Goal: Information Seeking & Learning: Learn about a topic

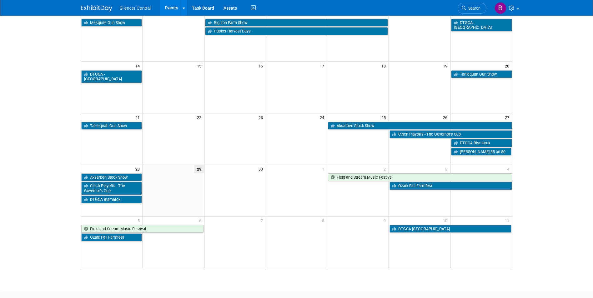
scroll to position [125, 0]
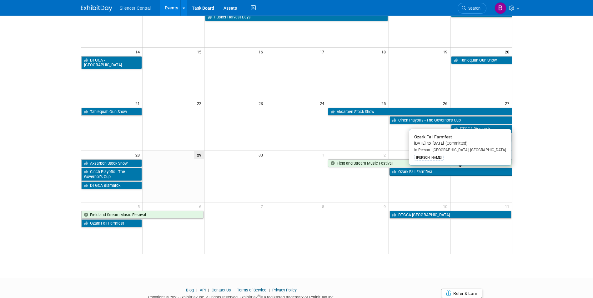
click at [423, 170] on link "Ozark Fall Farmfest" at bounding box center [451, 172] width 122 height 8
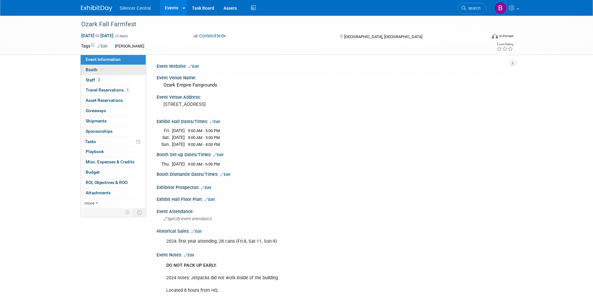
click at [123, 75] on div "Event Information Event Info Booth Booth 2 Staff 2 Staff 1 Travel Reservations …" at bounding box center [113, 132] width 66 height 154
click at [123, 76] on link "2 Staff 2" at bounding box center [113, 80] width 65 height 10
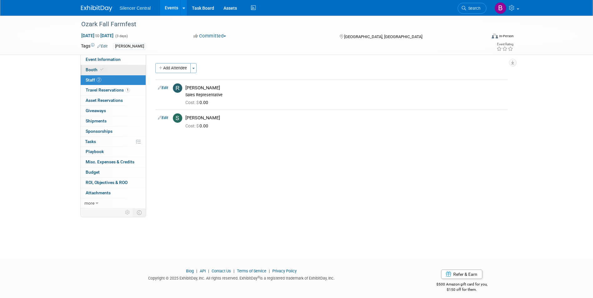
click at [101, 70] on icon at bounding box center [101, 69] width 3 height 3
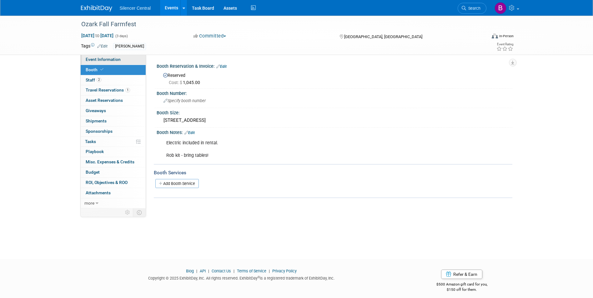
click at [106, 59] on span "Event Information" at bounding box center [103, 59] width 35 height 5
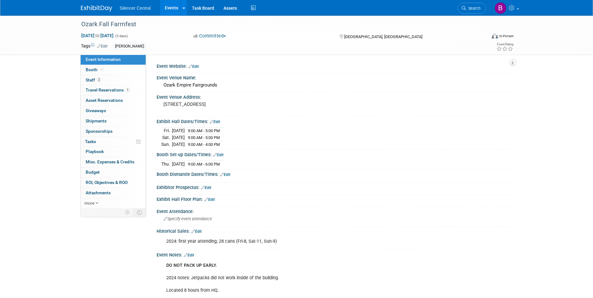
click at [97, 7] on img at bounding box center [96, 8] width 31 height 6
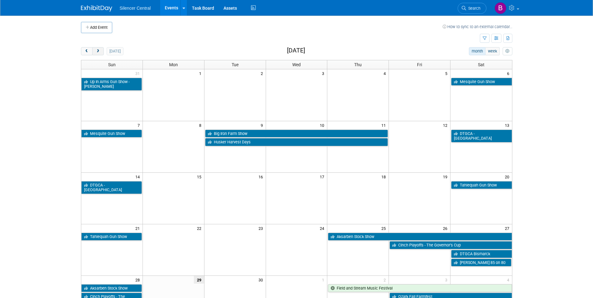
click at [101, 51] on button "next" at bounding box center [98, 51] width 12 height 8
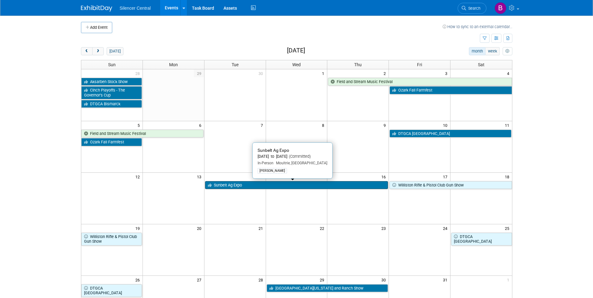
click at [292, 185] on link "Sunbelt Ag Expo" at bounding box center [296, 185] width 183 height 8
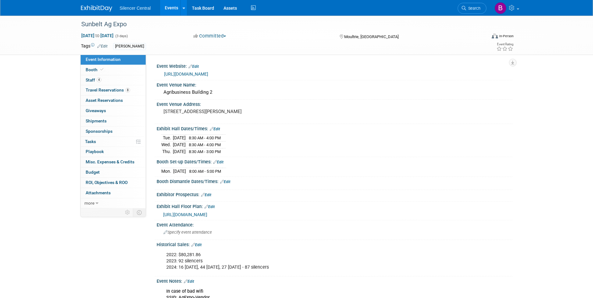
click at [85, 11] on img at bounding box center [96, 8] width 31 height 6
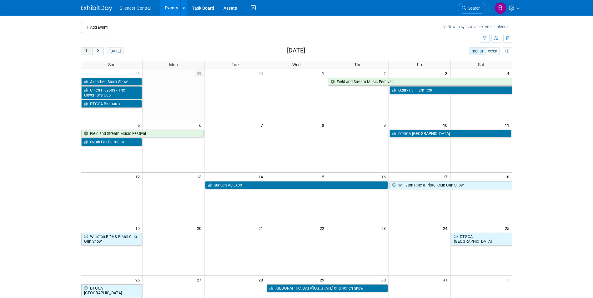
click at [86, 52] on span "prev" at bounding box center [86, 51] width 5 height 4
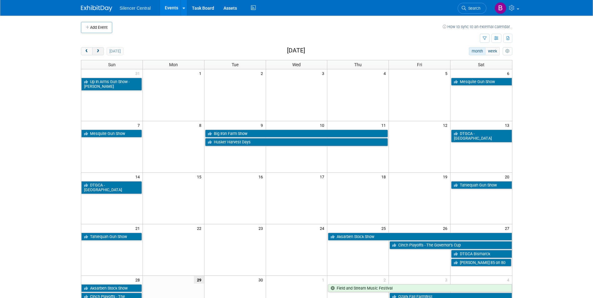
click at [99, 52] on span "next" at bounding box center [98, 51] width 5 height 4
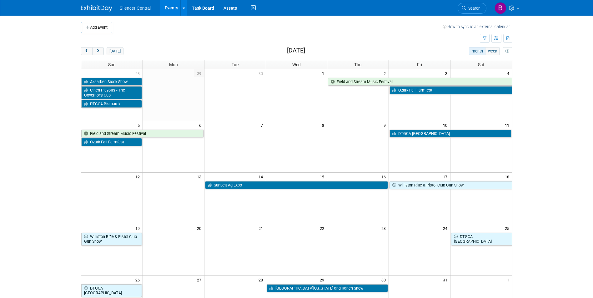
scroll to position [31, 0]
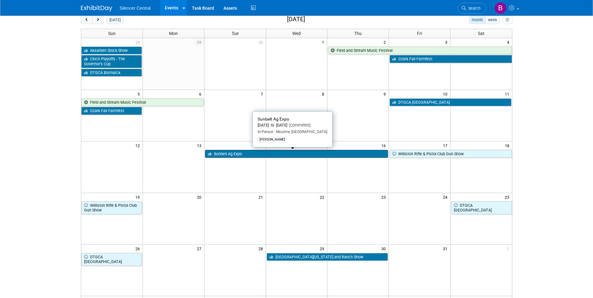
click at [318, 157] on link "Sunbelt Ag Expo" at bounding box center [296, 154] width 183 height 8
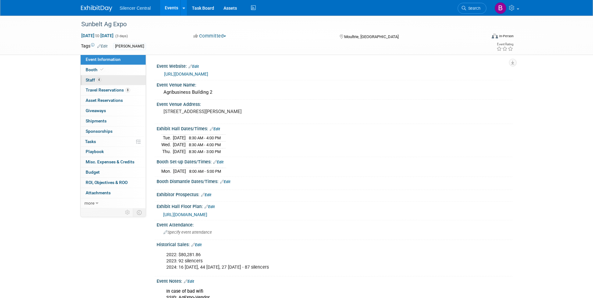
click at [116, 75] on link "4 Staff 4" at bounding box center [113, 80] width 65 height 10
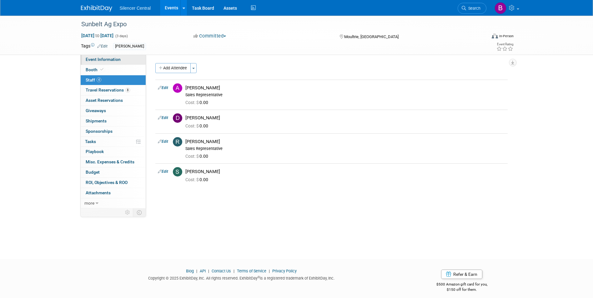
click at [95, 59] on span "Event Information" at bounding box center [103, 59] width 35 height 5
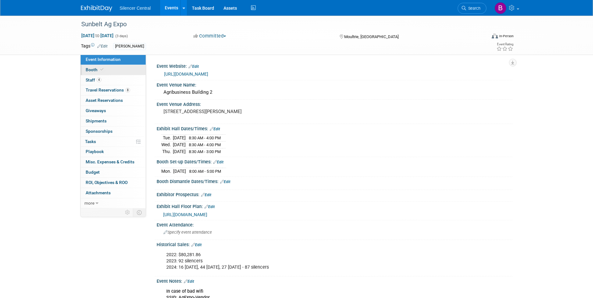
drag, startPoint x: 122, startPoint y: 72, endPoint x: 113, endPoint y: 71, distance: 8.8
click at [121, 72] on link "Booth" at bounding box center [113, 70] width 65 height 10
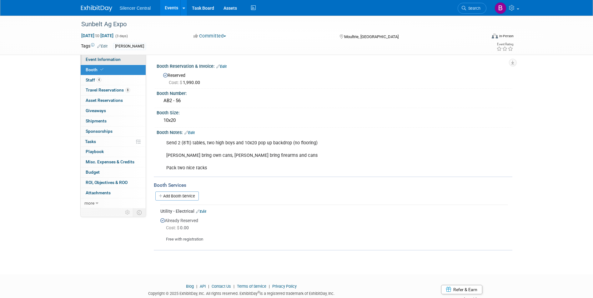
click at [105, 59] on span "Event Information" at bounding box center [103, 59] width 35 height 5
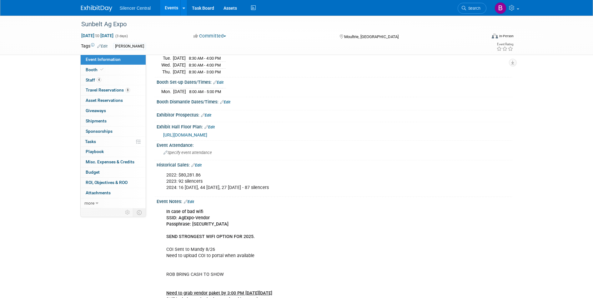
scroll to position [94, 0]
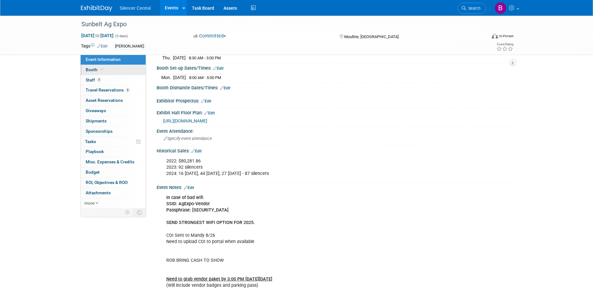
click at [108, 70] on link "Booth" at bounding box center [113, 70] width 65 height 10
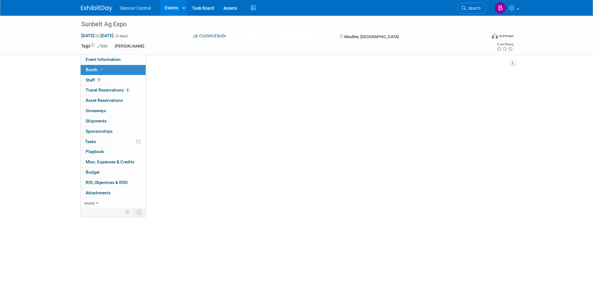
scroll to position [0, 0]
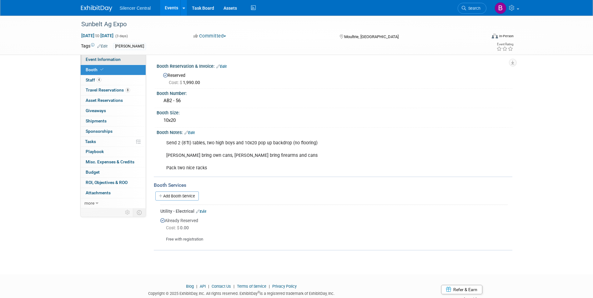
click at [115, 62] on link "Event Information" at bounding box center [113, 60] width 65 height 10
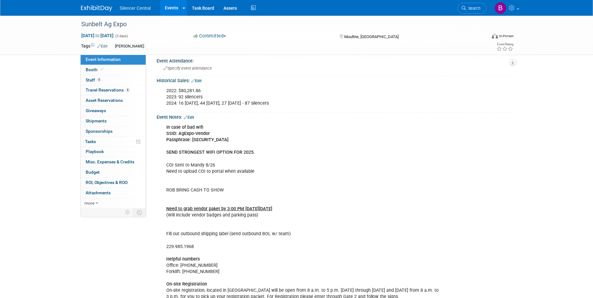
scroll to position [156, 0]
